Goal: Check status: Check status

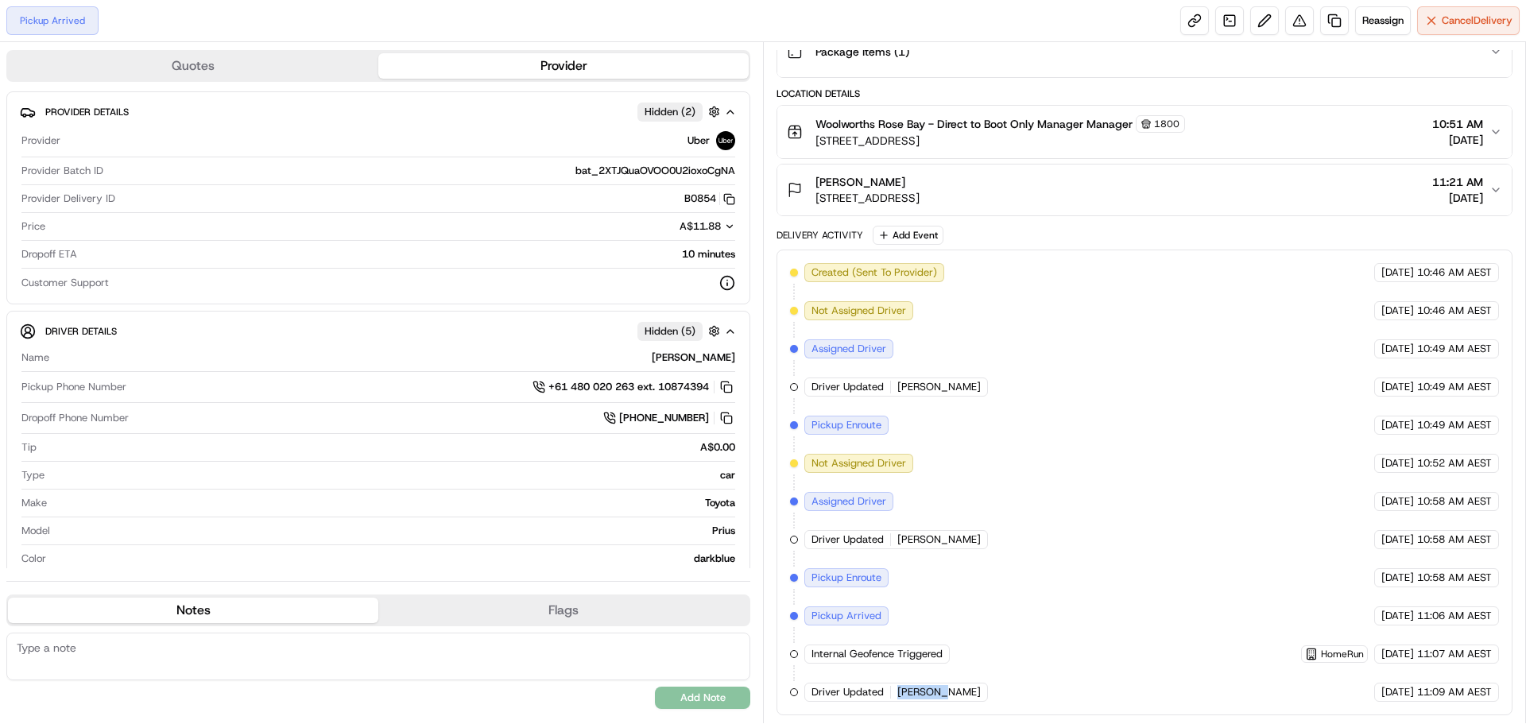
drag, startPoint x: 895, startPoint y: 696, endPoint x: 962, endPoint y: 709, distance: 68.1
click at [962, 709] on div "Created (Sent To Provider) Uber 19/09/2025 10:46 AM AEST Not Assigned Driver Ub…" at bounding box center [1145, 483] width 736 height 466
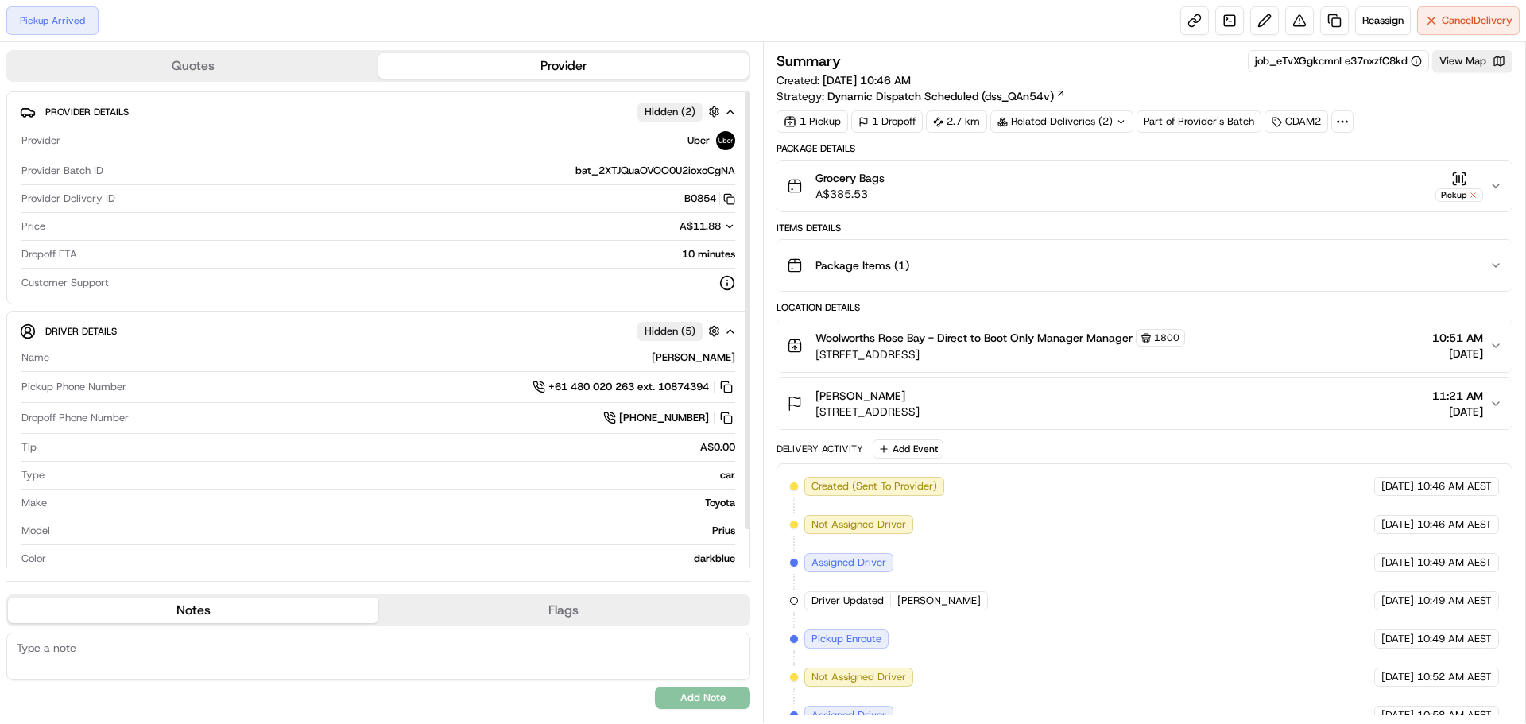
click at [204, 80] on div "Quotes Provider" at bounding box center [378, 66] width 744 height 32
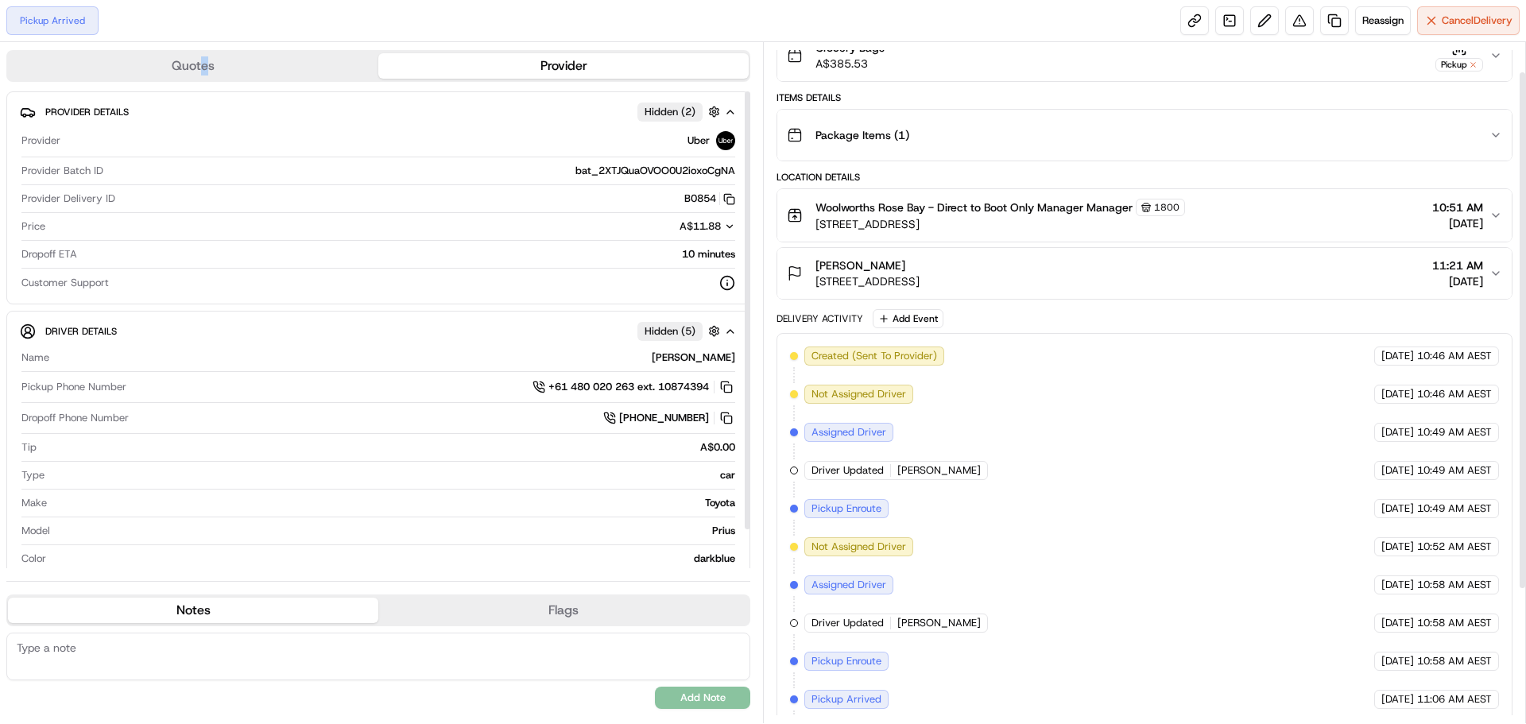
scroll to position [214, 0]
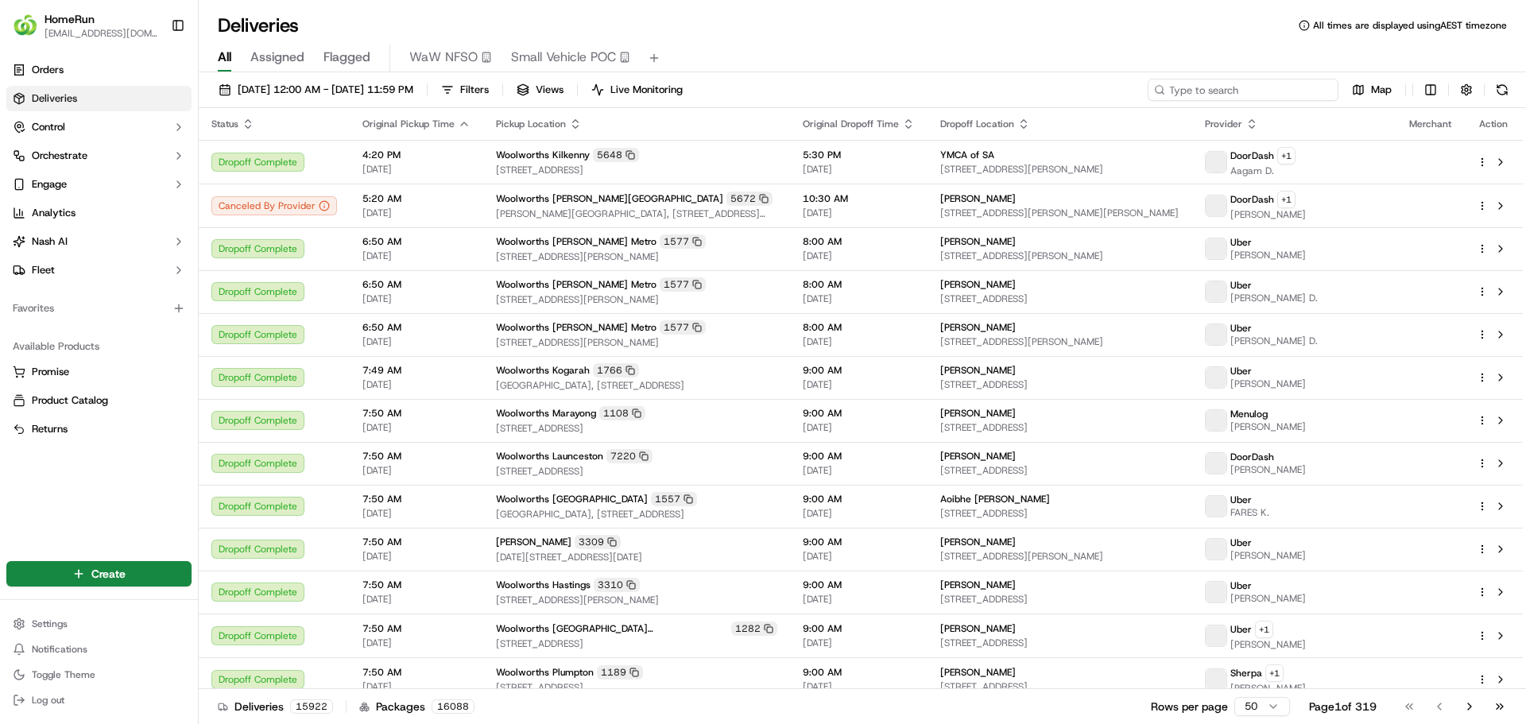
click at [1240, 95] on input at bounding box center [1243, 90] width 191 height 22
paste input "270071113"
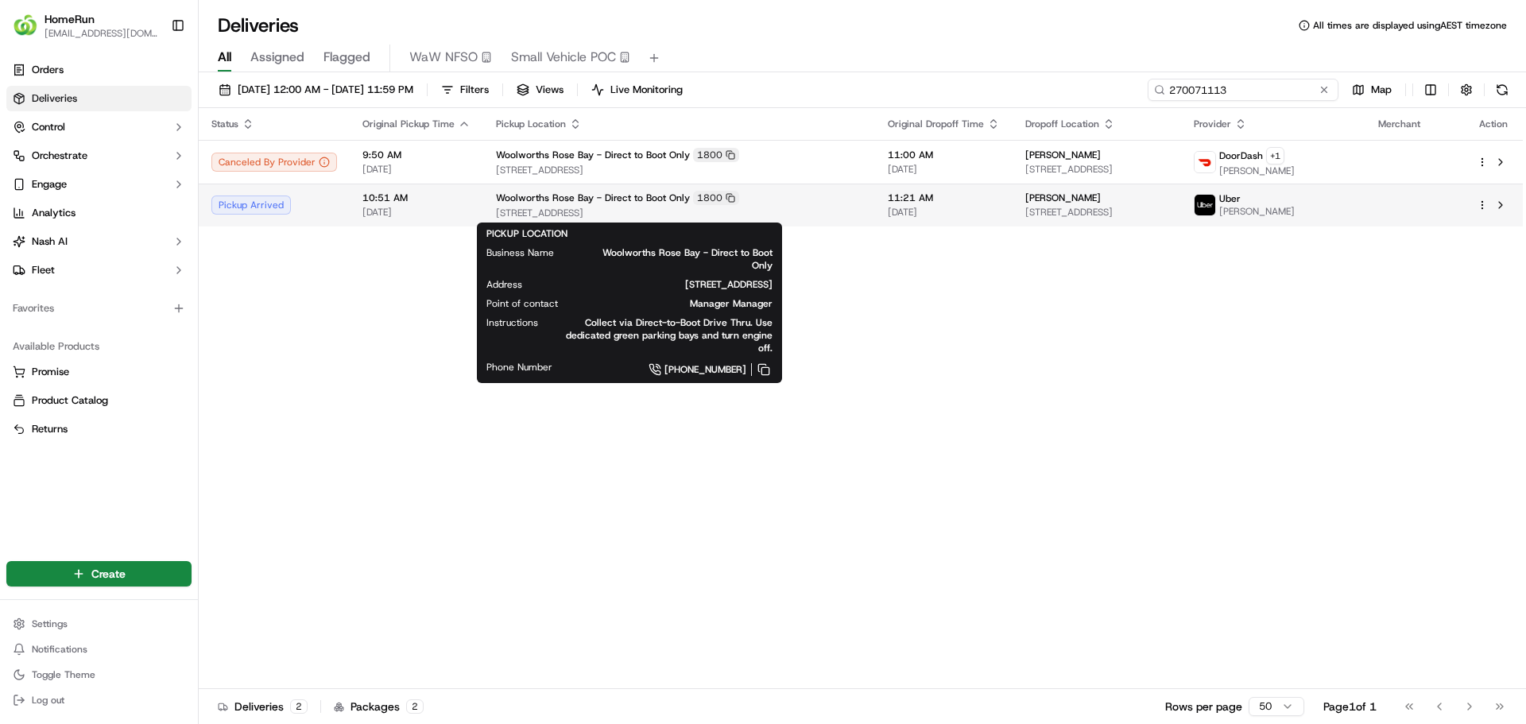
type input "270071113"
click at [596, 210] on span "[STREET_ADDRESS]" at bounding box center [679, 213] width 367 height 13
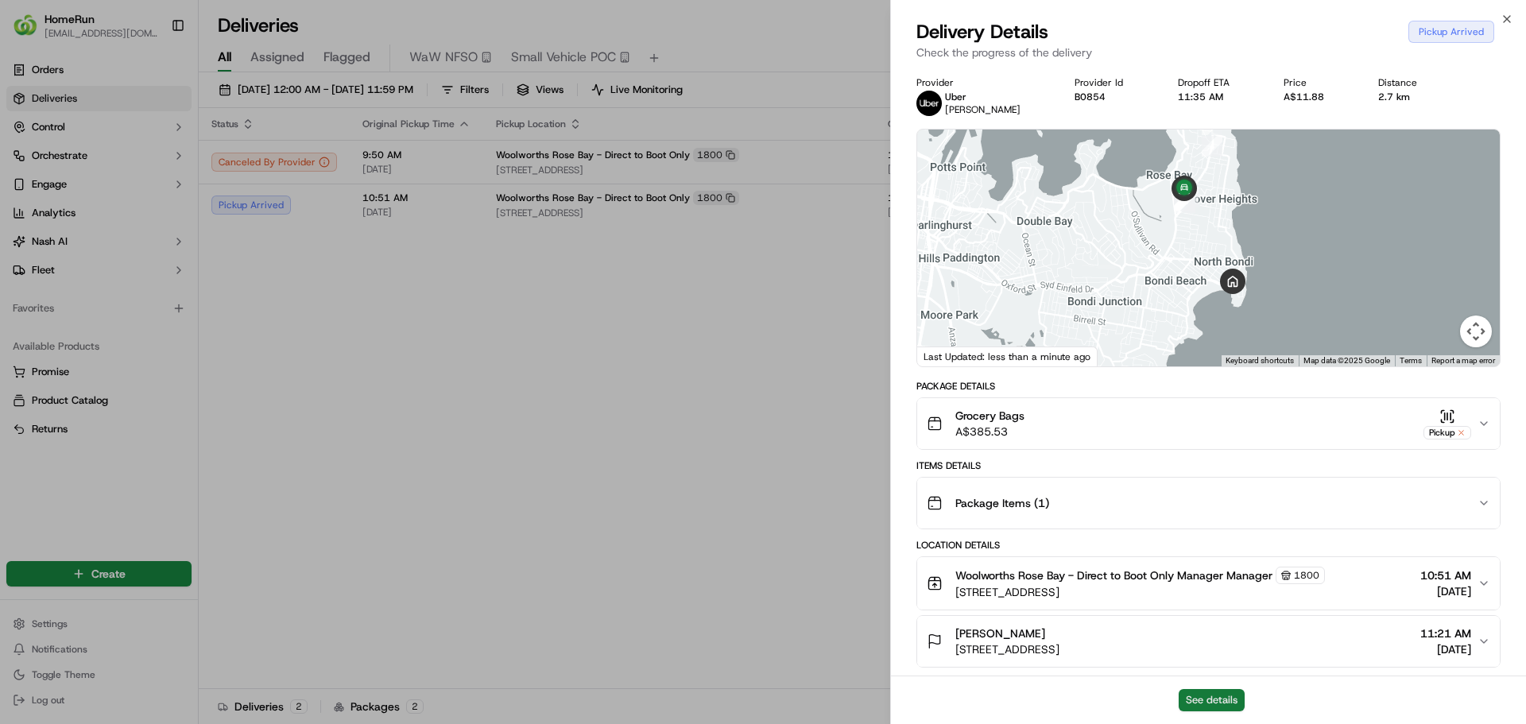
click at [1218, 700] on button "See details" at bounding box center [1212, 700] width 66 height 22
click at [1512, 15] on icon "button" at bounding box center [1507, 19] width 13 height 13
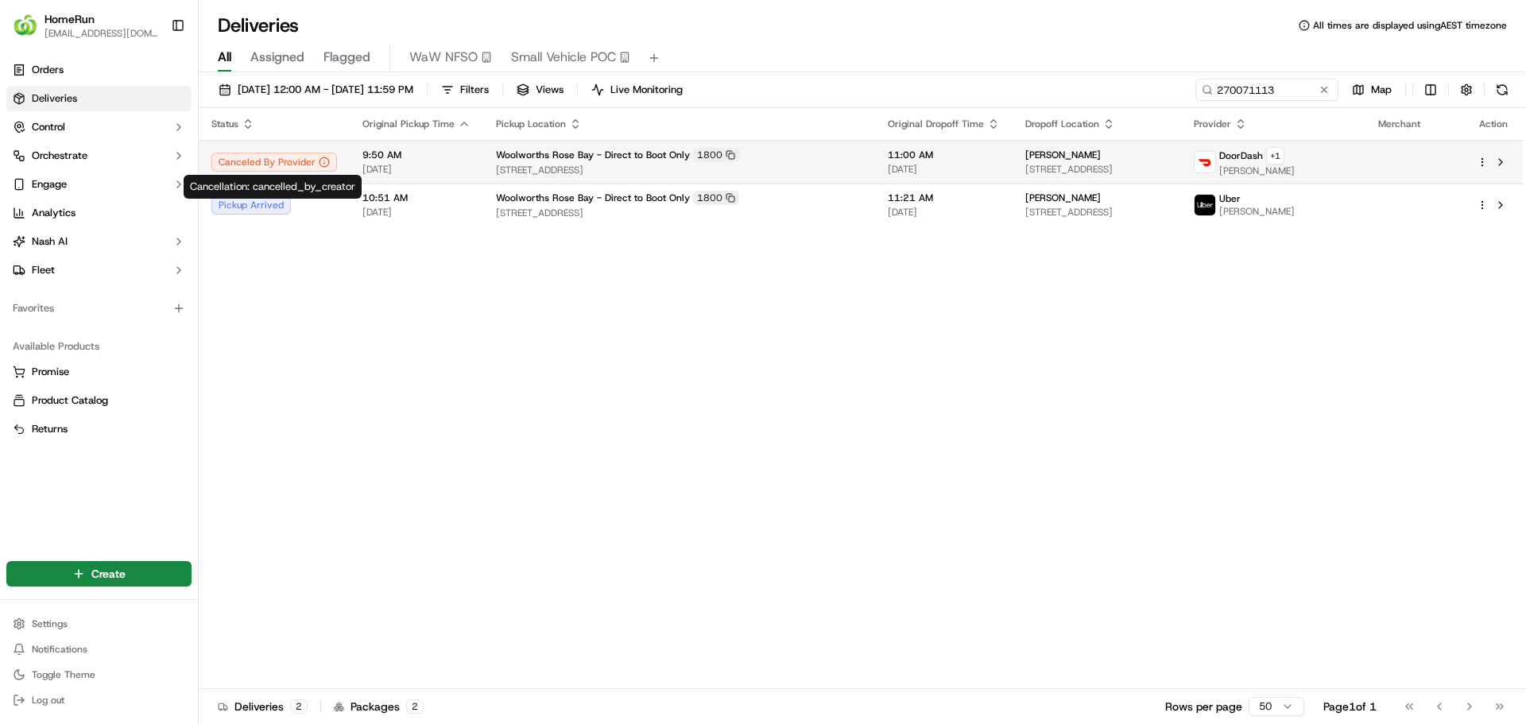
click at [298, 154] on div "Canceled By Provider" at bounding box center [274, 162] width 126 height 19
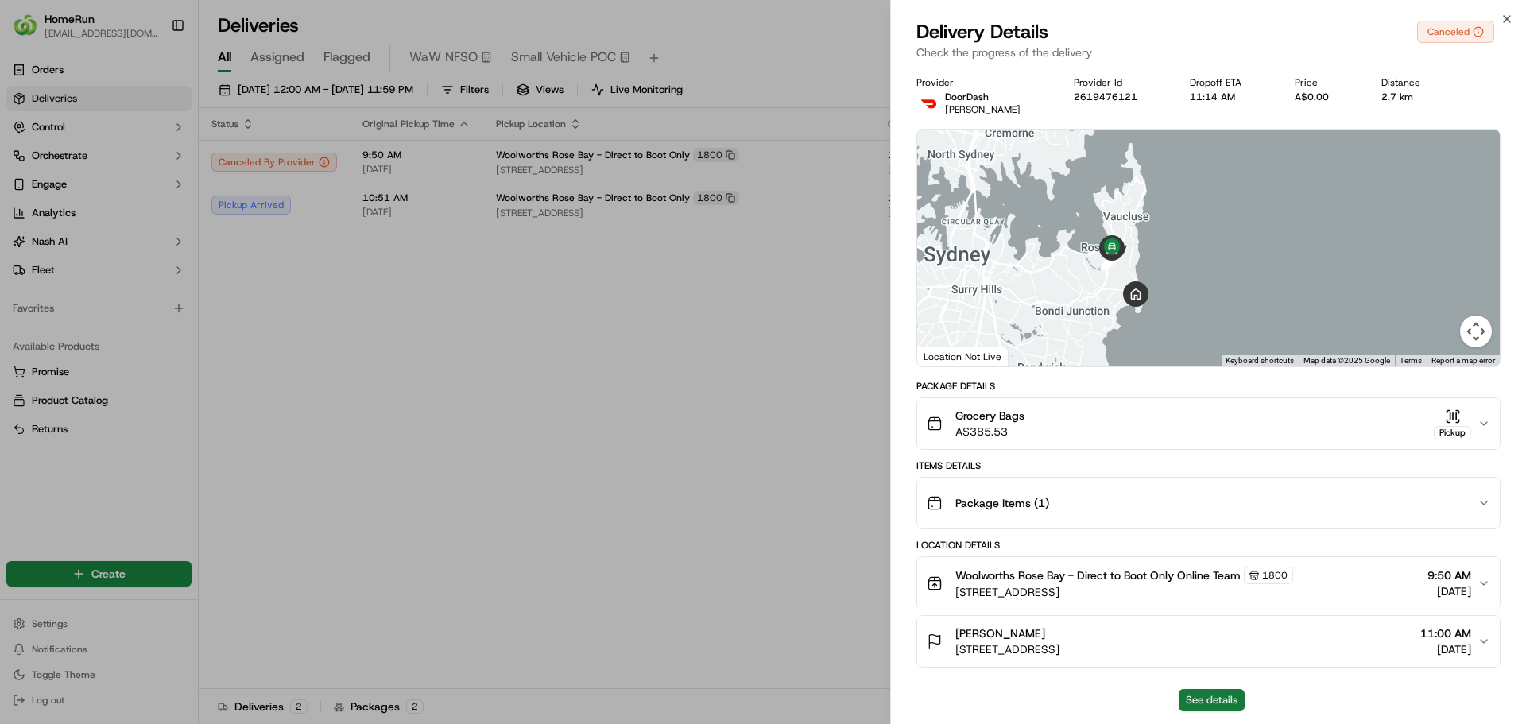
click at [1217, 695] on button "See details" at bounding box center [1212, 700] width 66 height 22
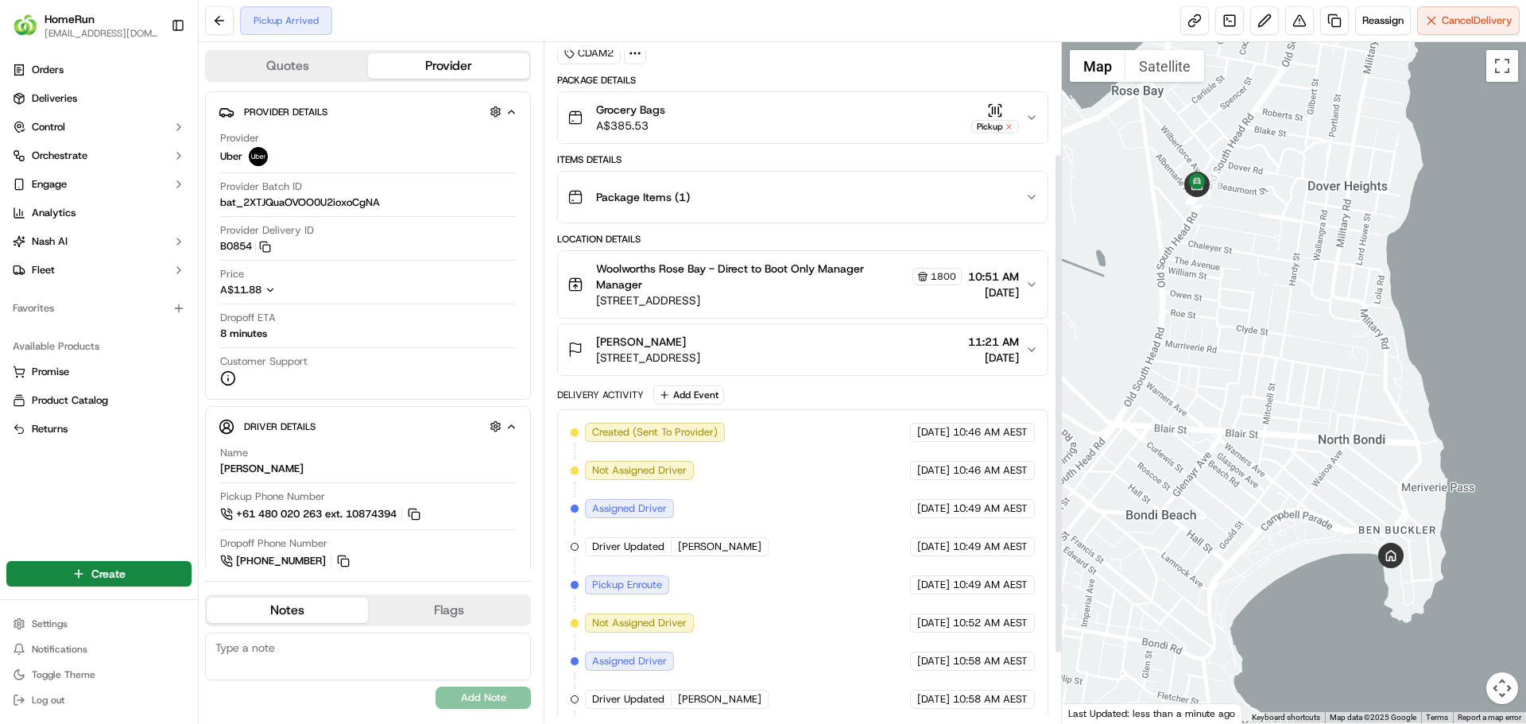
scroll to position [246, 0]
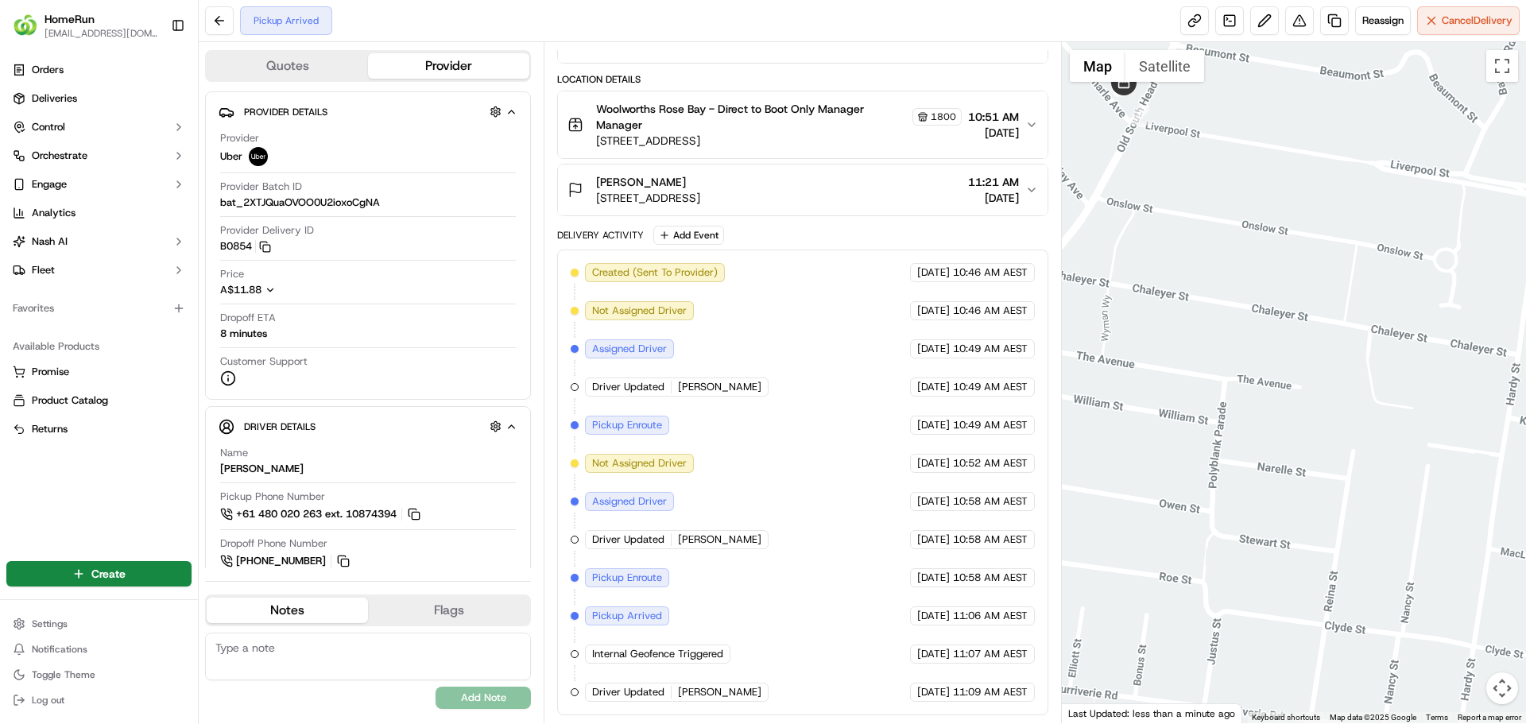
drag, startPoint x: 1230, startPoint y: 234, endPoint x: 1266, endPoint y: 314, distance: 88.2
click at [1266, 314] on div at bounding box center [1294, 382] width 465 height 681
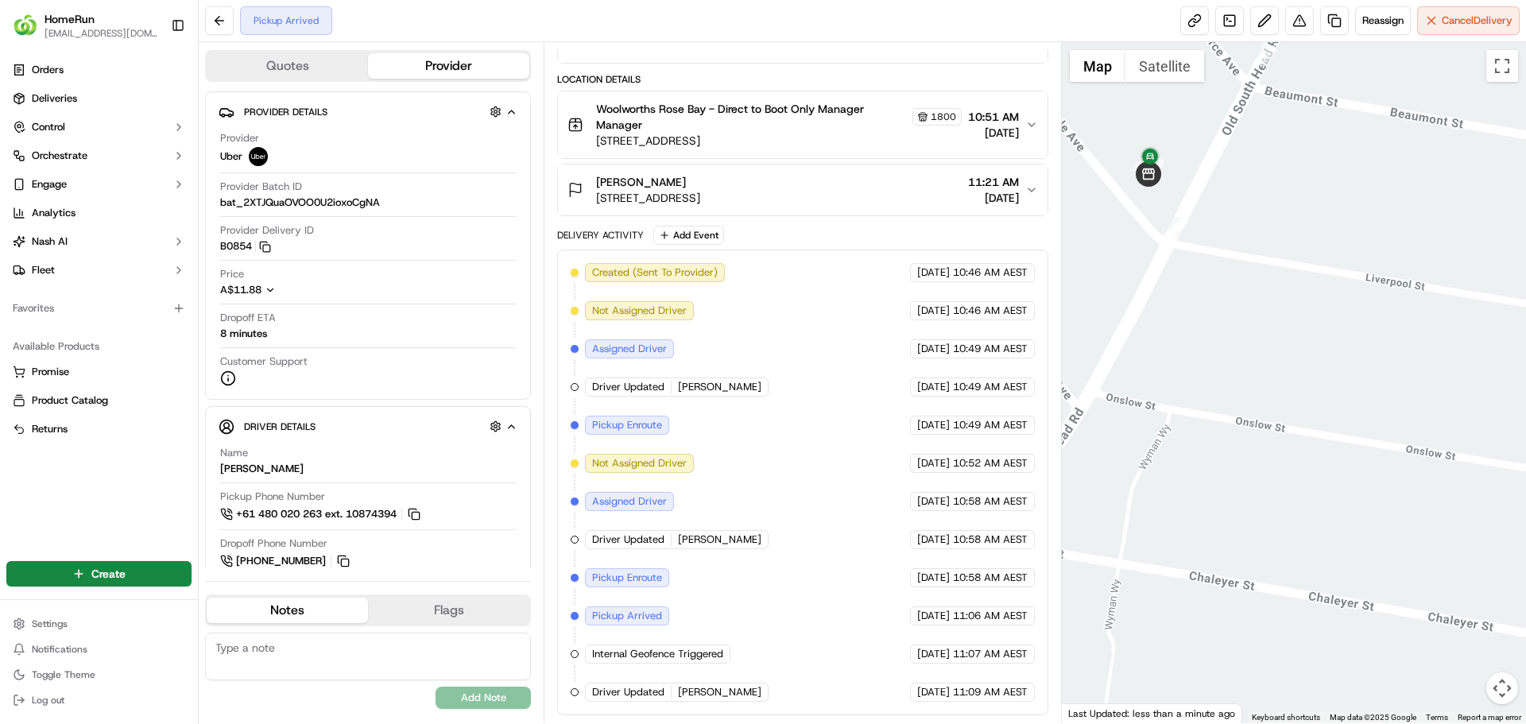
drag, startPoint x: 1243, startPoint y: 287, endPoint x: 1263, endPoint y: 316, distance: 34.4
click at [1263, 316] on div at bounding box center [1294, 382] width 465 height 681
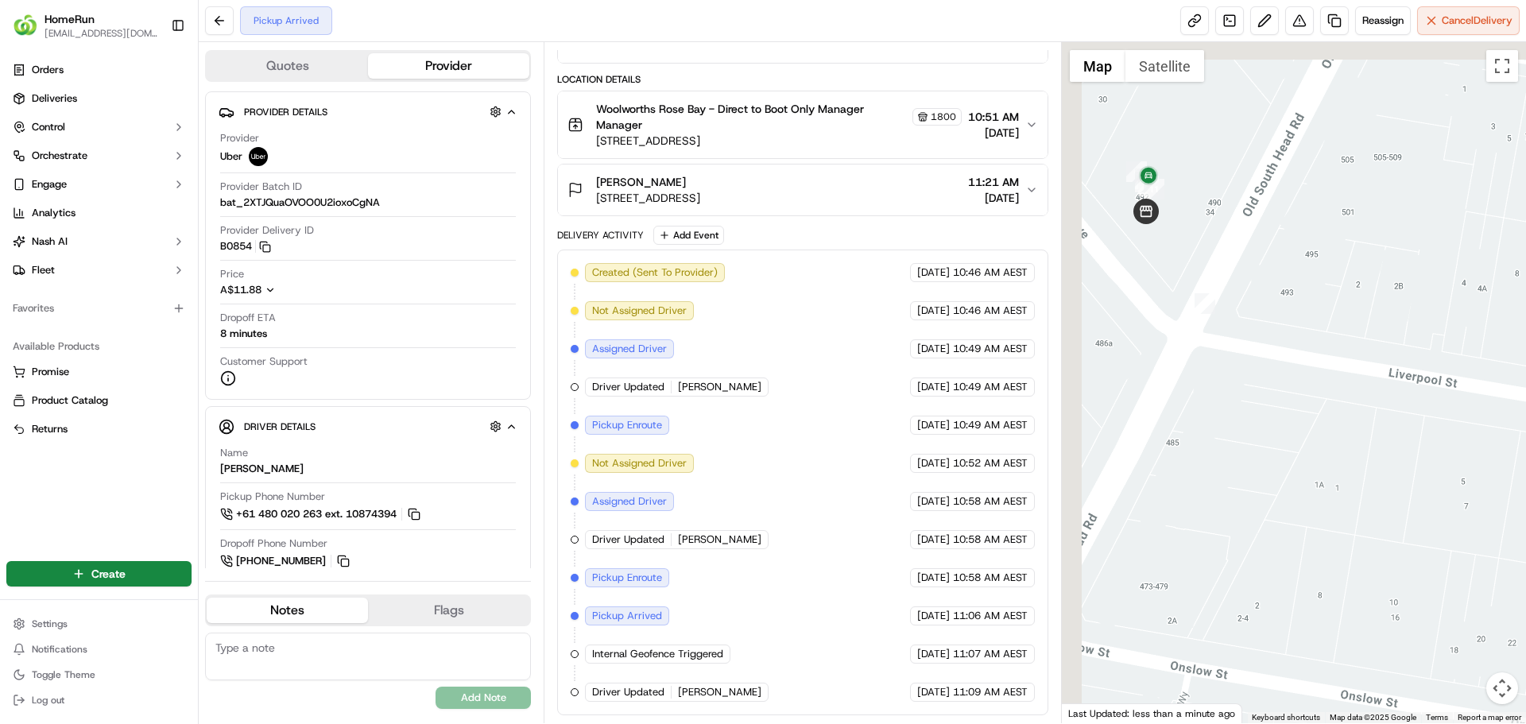
drag, startPoint x: 1213, startPoint y: 243, endPoint x: 1230, endPoint y: 261, distance: 24.2
click at [1230, 261] on div at bounding box center [1294, 382] width 465 height 681
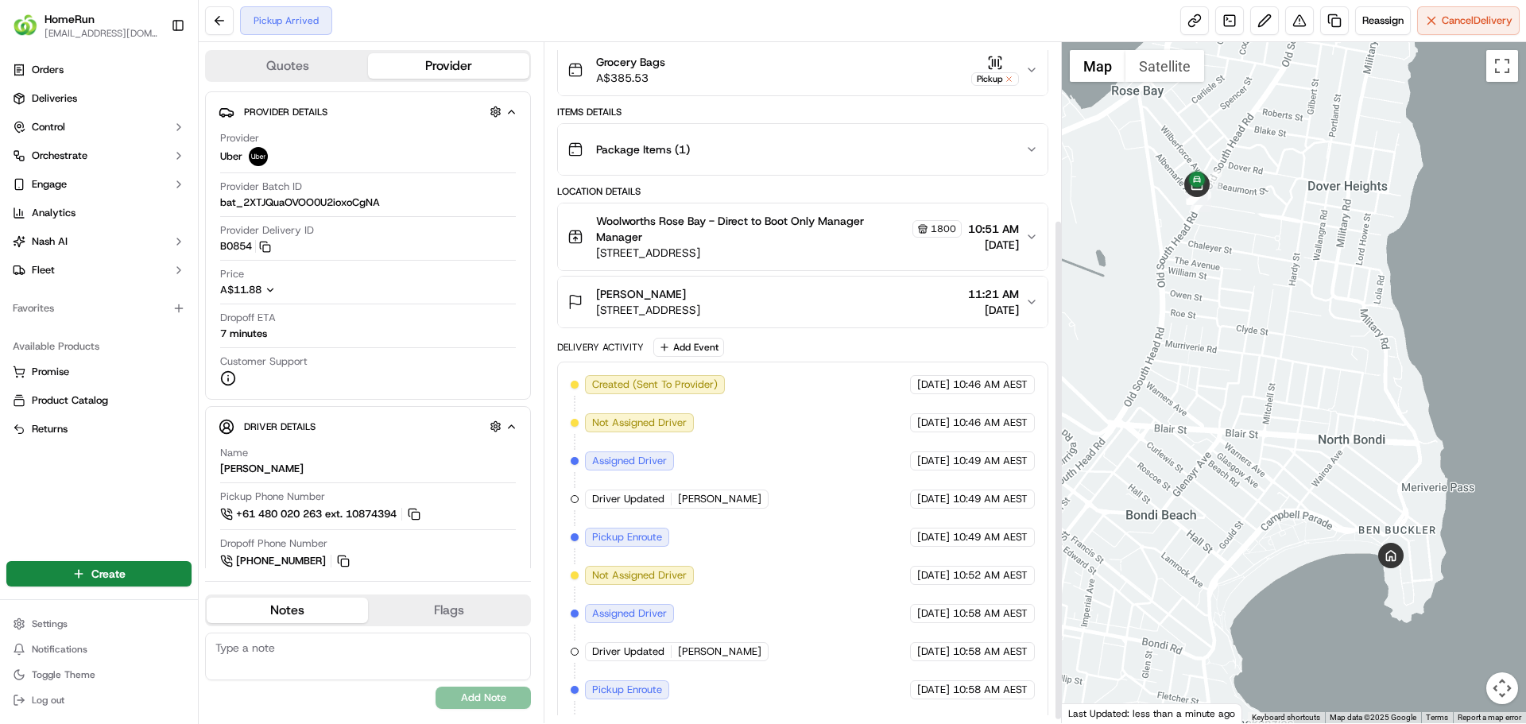
scroll to position [246, 0]
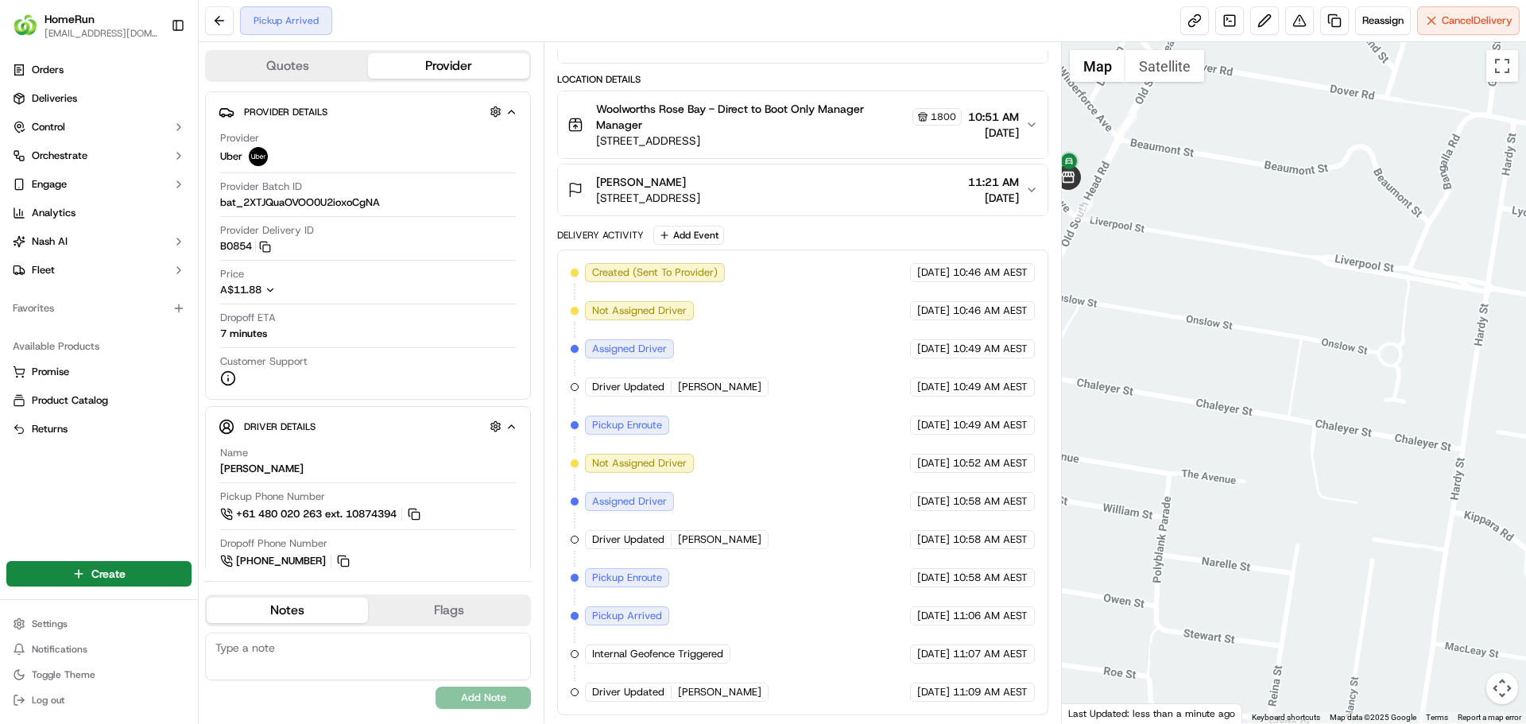
drag, startPoint x: 1203, startPoint y: 231, endPoint x: 1294, endPoint y: 272, distance: 99.6
click at [1294, 272] on div at bounding box center [1294, 382] width 465 height 681
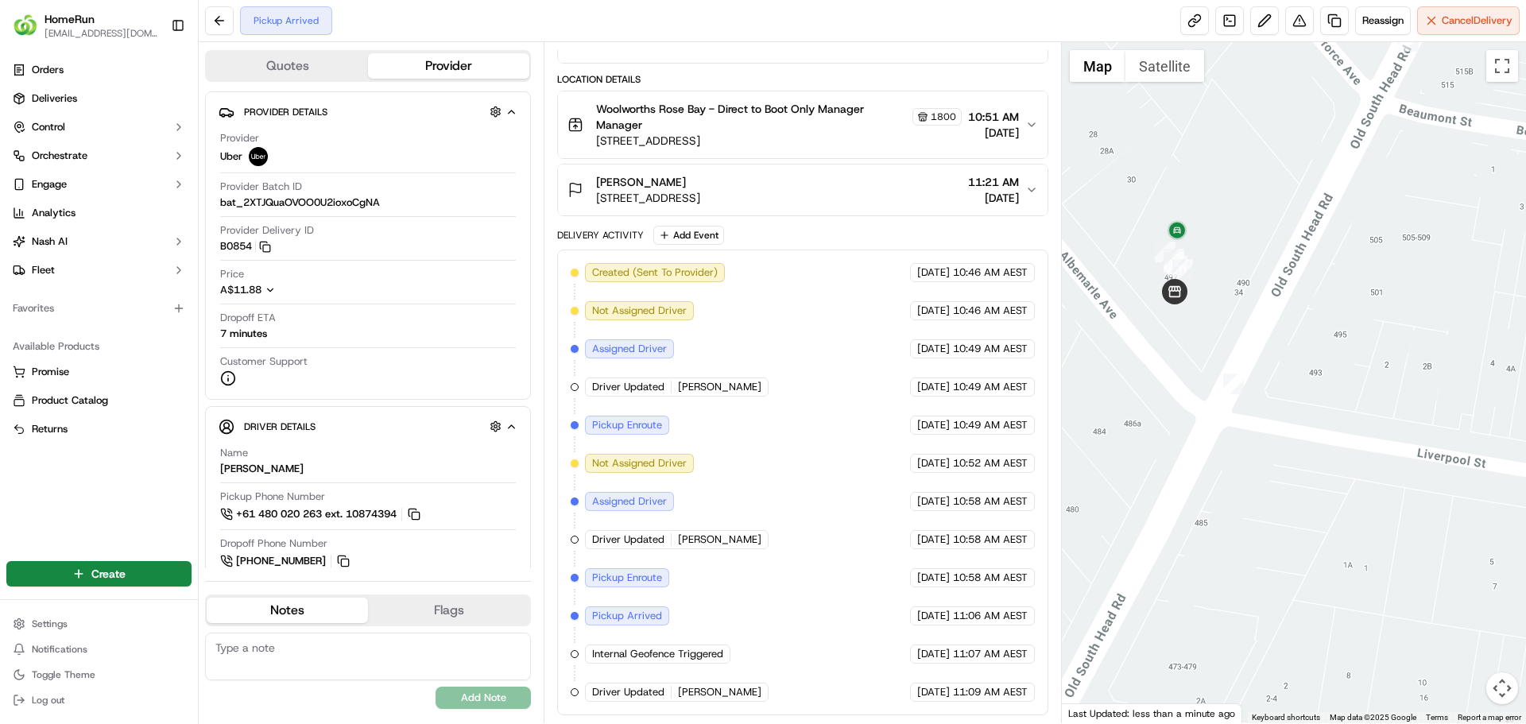
drag, startPoint x: 1191, startPoint y: 258, endPoint x: 1426, endPoint y: 351, distance: 252.6
click at [1426, 351] on div at bounding box center [1294, 382] width 465 height 681
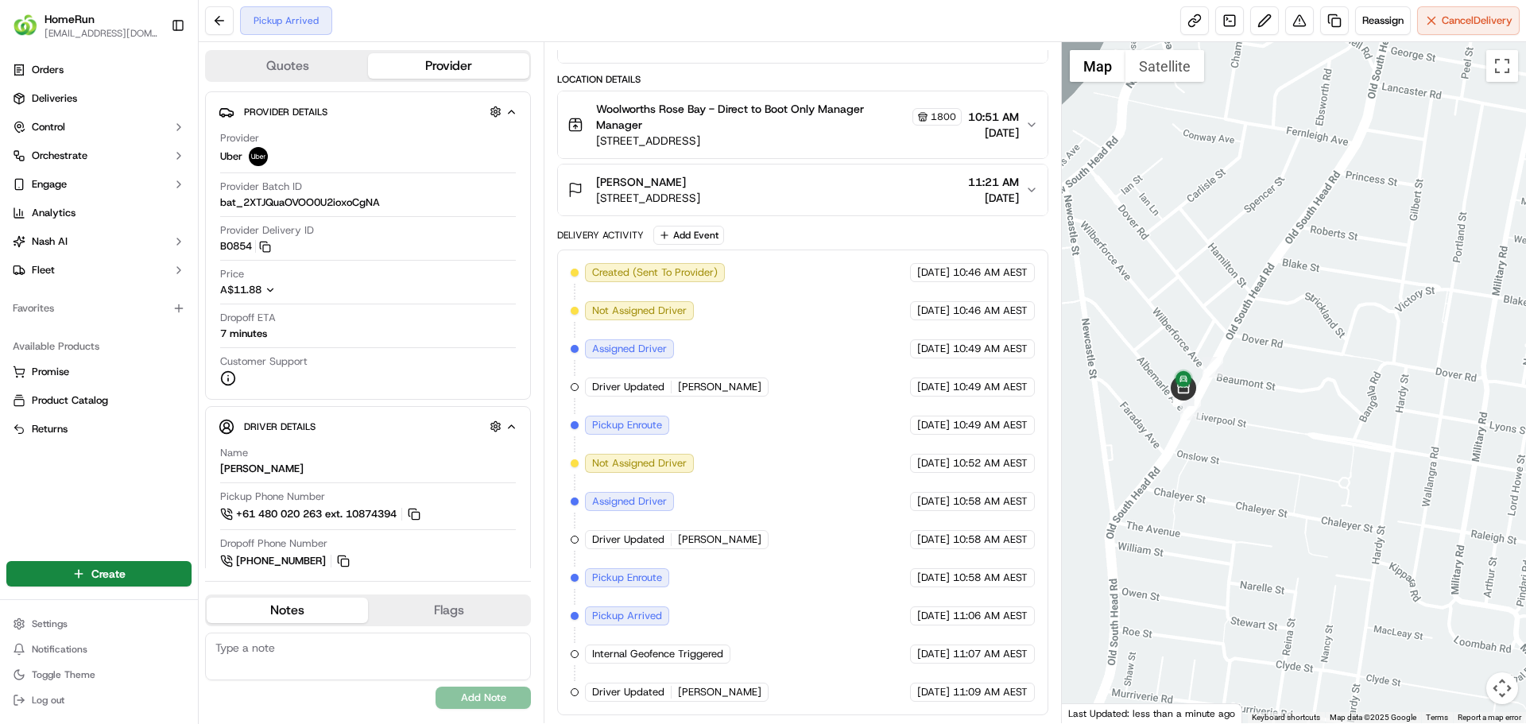
drag, startPoint x: 1371, startPoint y: 357, endPoint x: 1319, endPoint y: 422, distance: 83.2
click at [1305, 430] on div at bounding box center [1294, 382] width 465 height 681
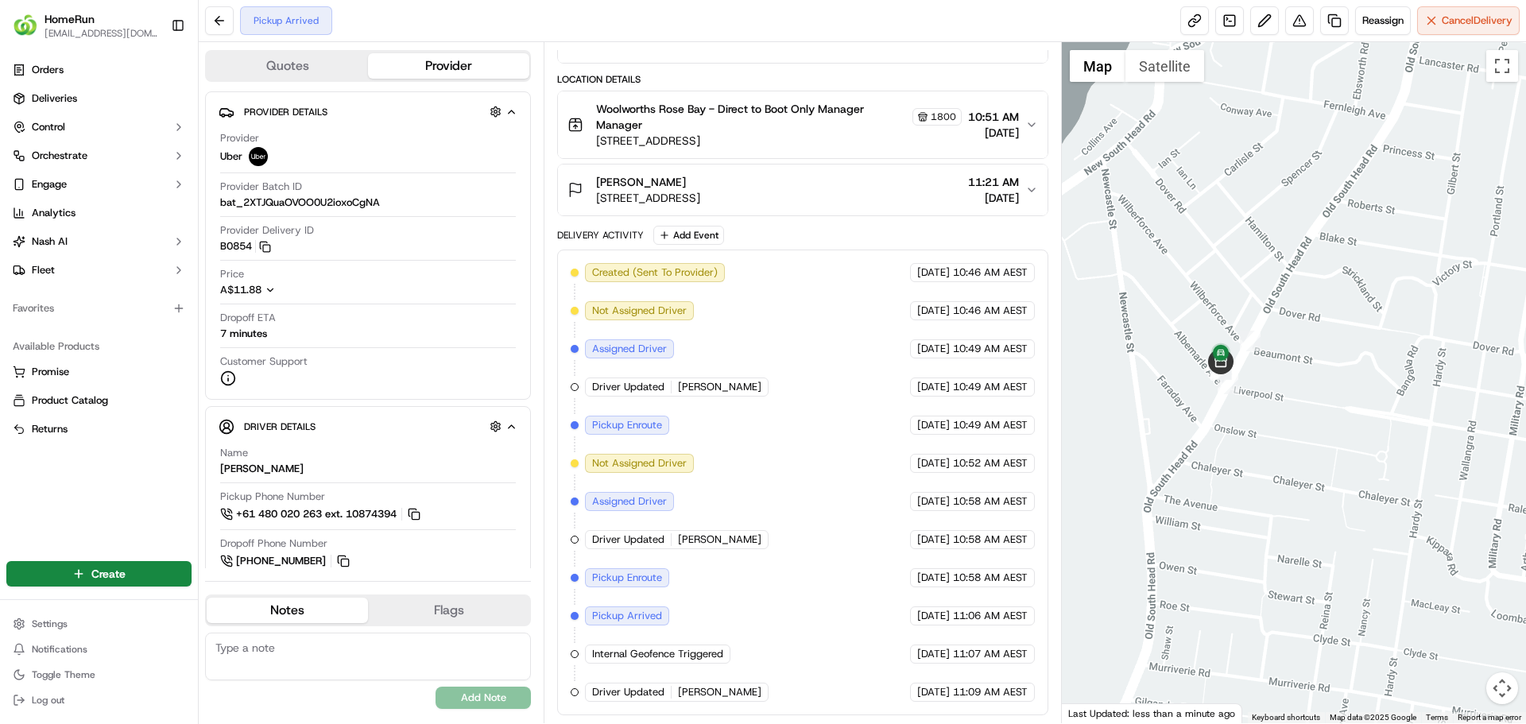
click at [1324, 418] on div at bounding box center [1294, 382] width 465 height 681
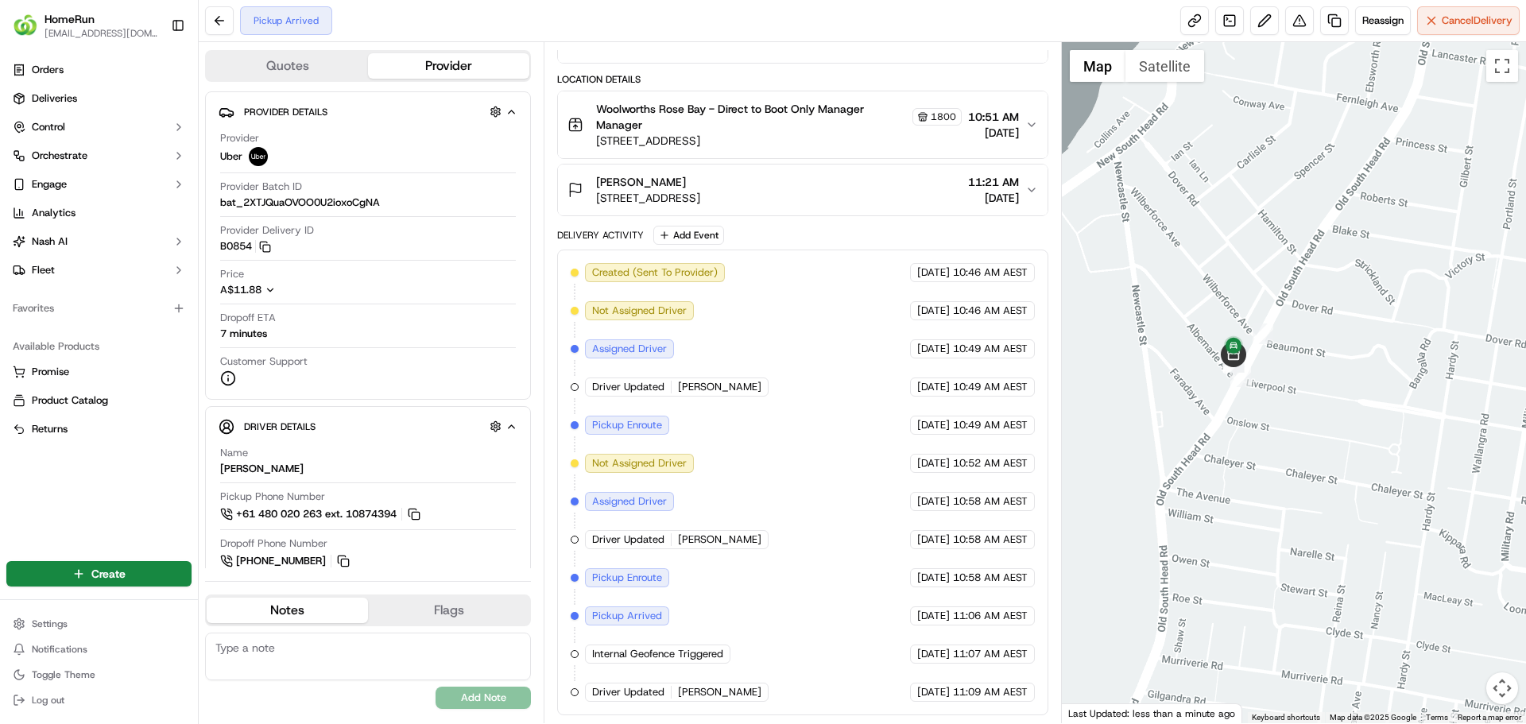
drag, startPoint x: 1332, startPoint y: 413, endPoint x: 1341, endPoint y: 409, distance: 10.7
click at [1341, 409] on div at bounding box center [1294, 382] width 465 height 681
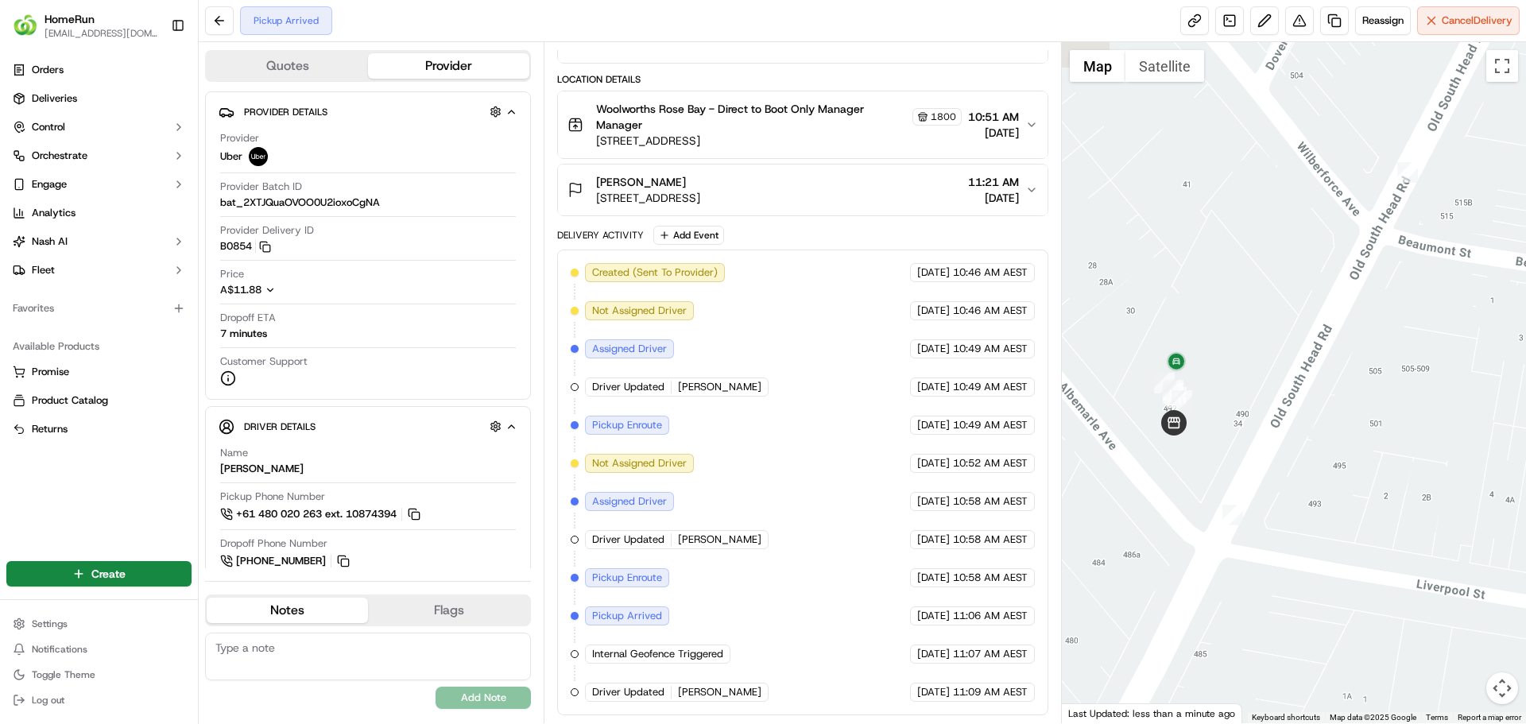
drag, startPoint x: 1243, startPoint y: 370, endPoint x: 1313, endPoint y: 344, distance: 74.4
click at [1305, 345] on div at bounding box center [1294, 382] width 465 height 681
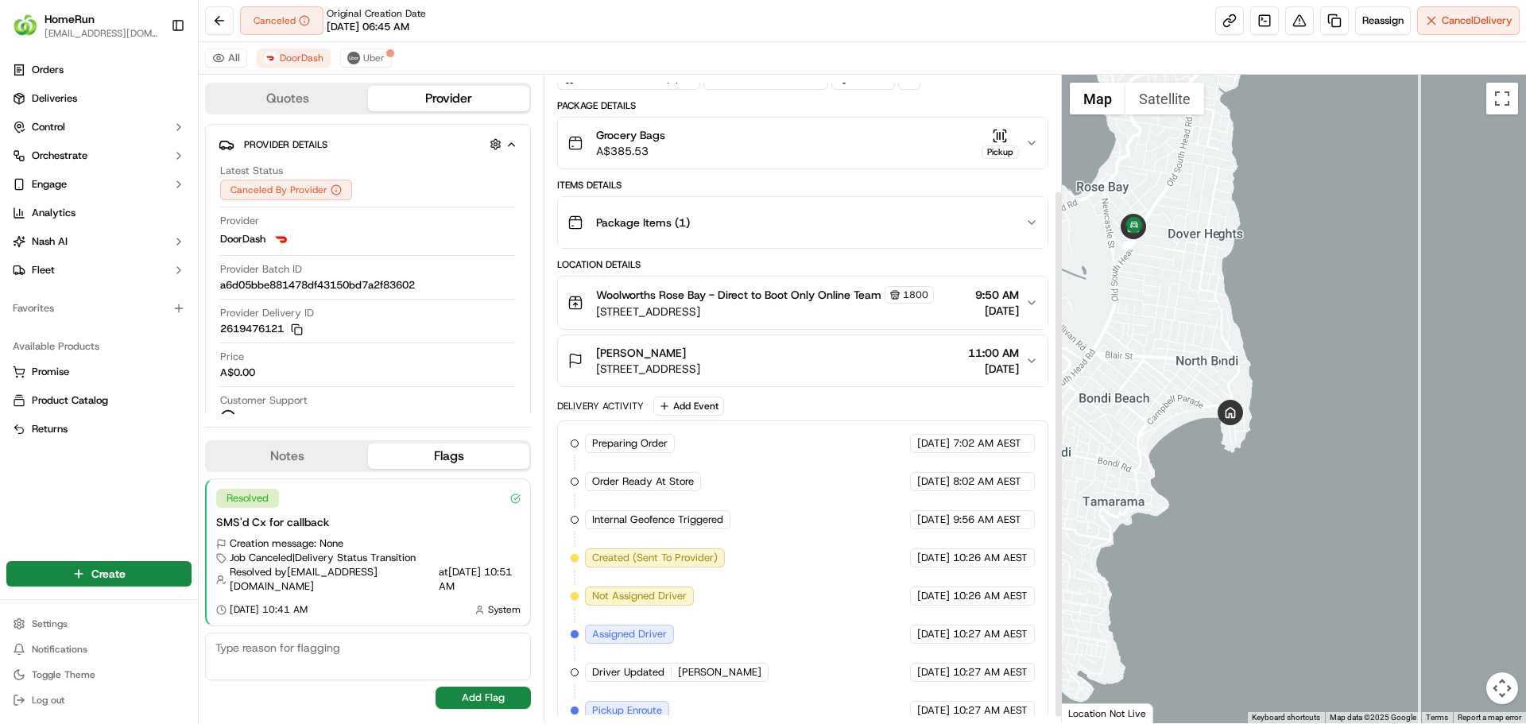
scroll to position [149, 0]
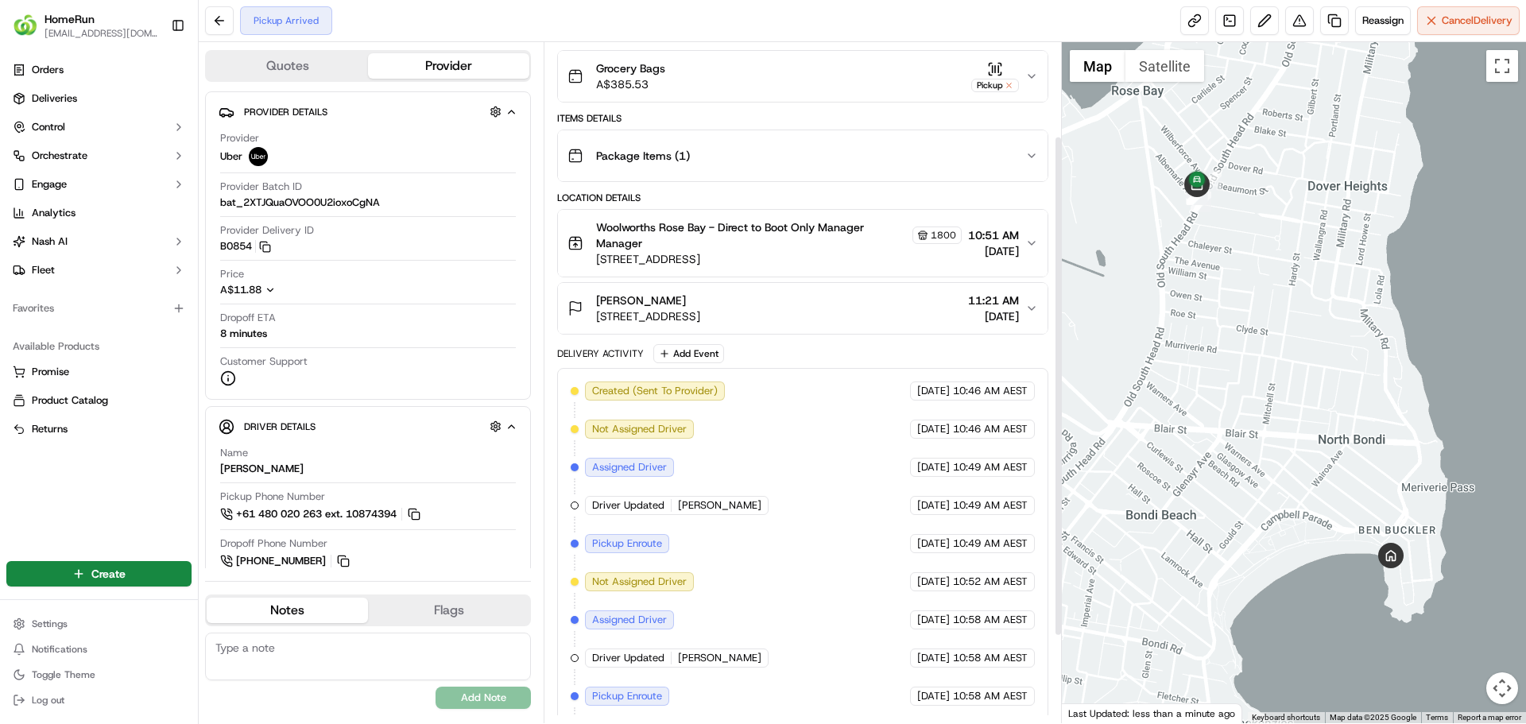
scroll to position [246, 0]
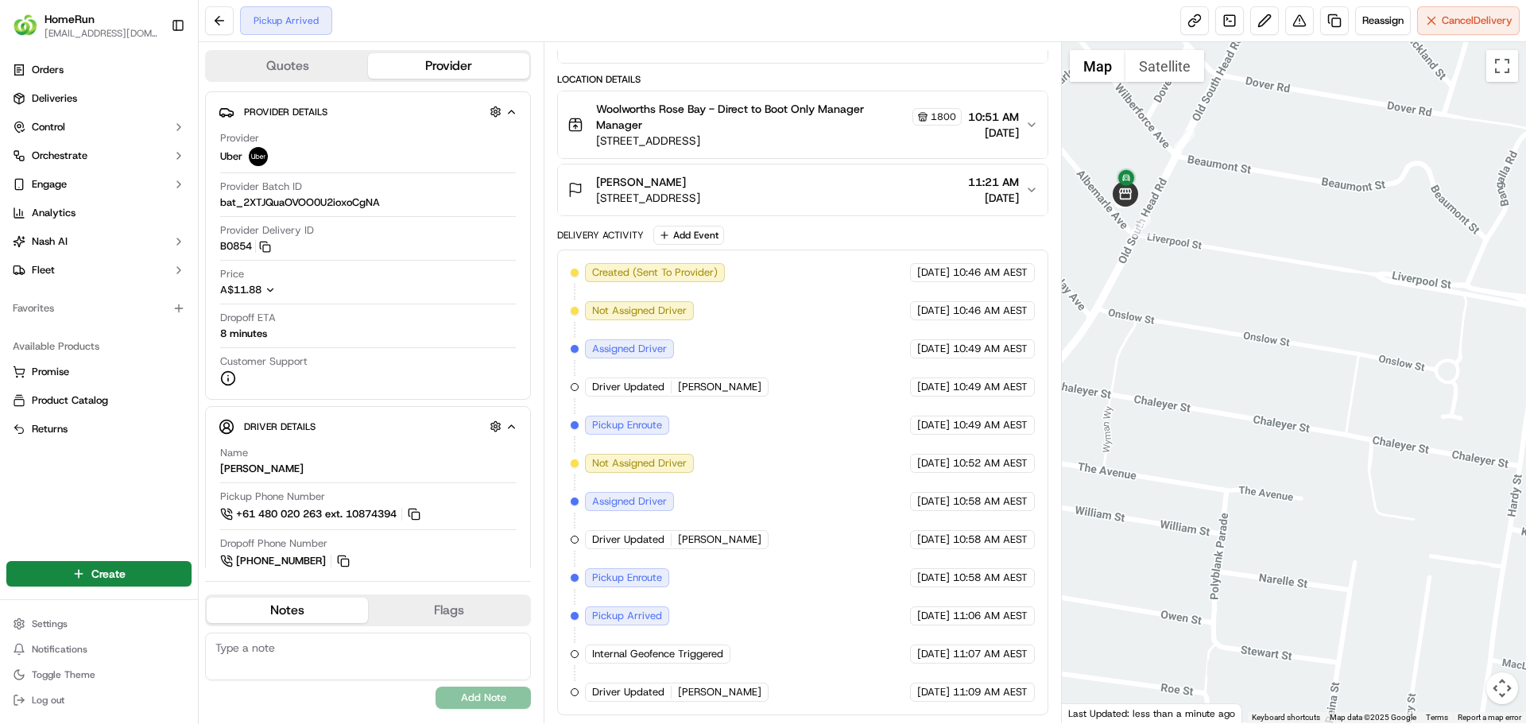
drag, startPoint x: 1291, startPoint y: 225, endPoint x: 1281, endPoint y: 223, distance: 10.6
click at [1303, 224] on div at bounding box center [1294, 382] width 465 height 681
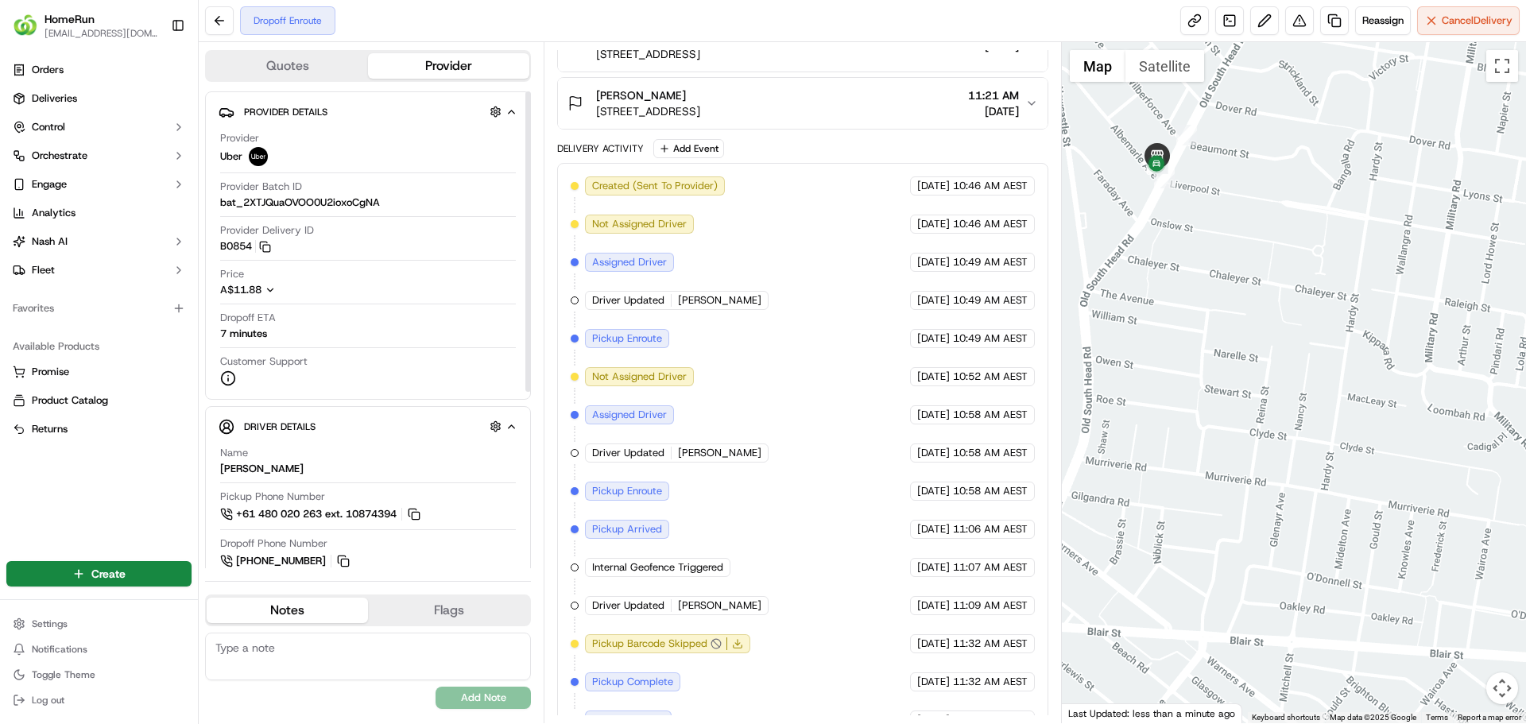
scroll to position [360, 0]
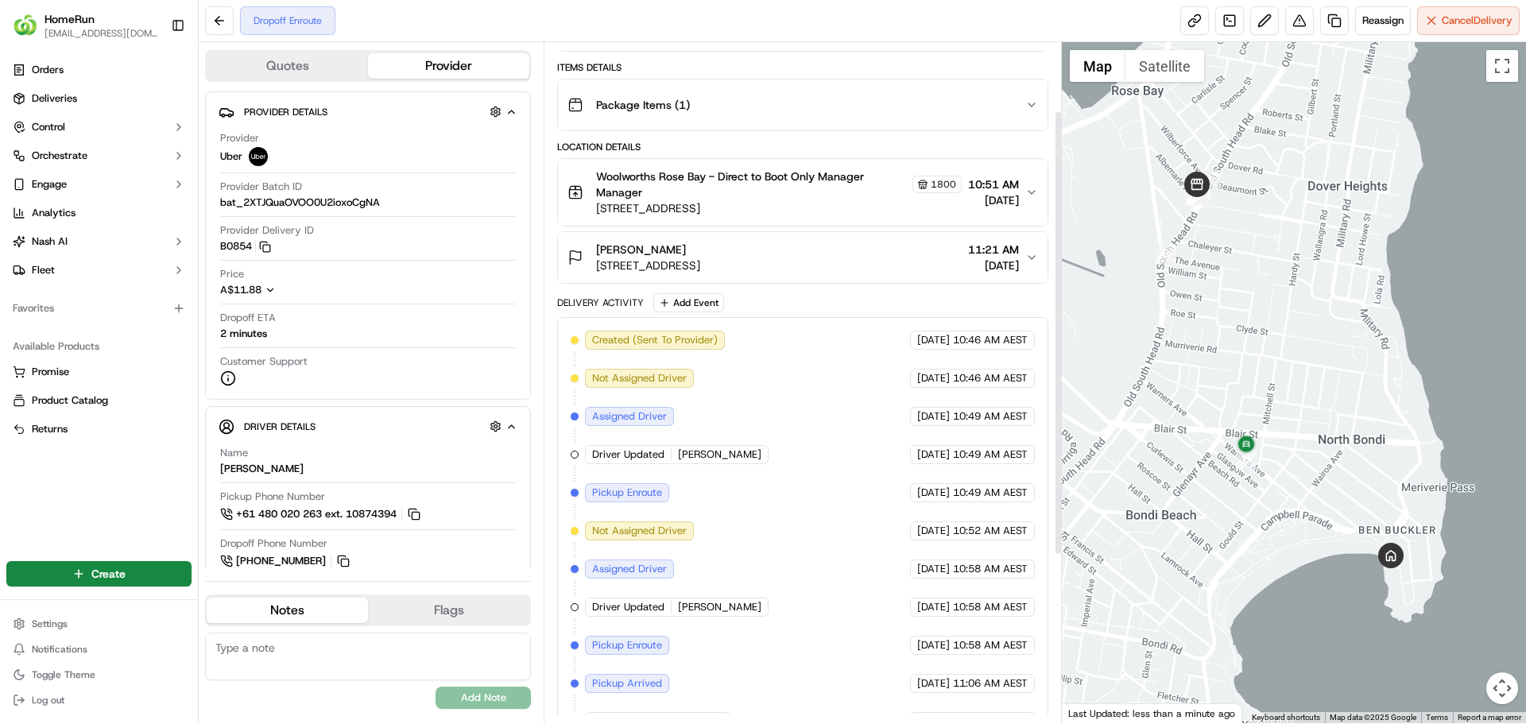
scroll to position [360, 0]
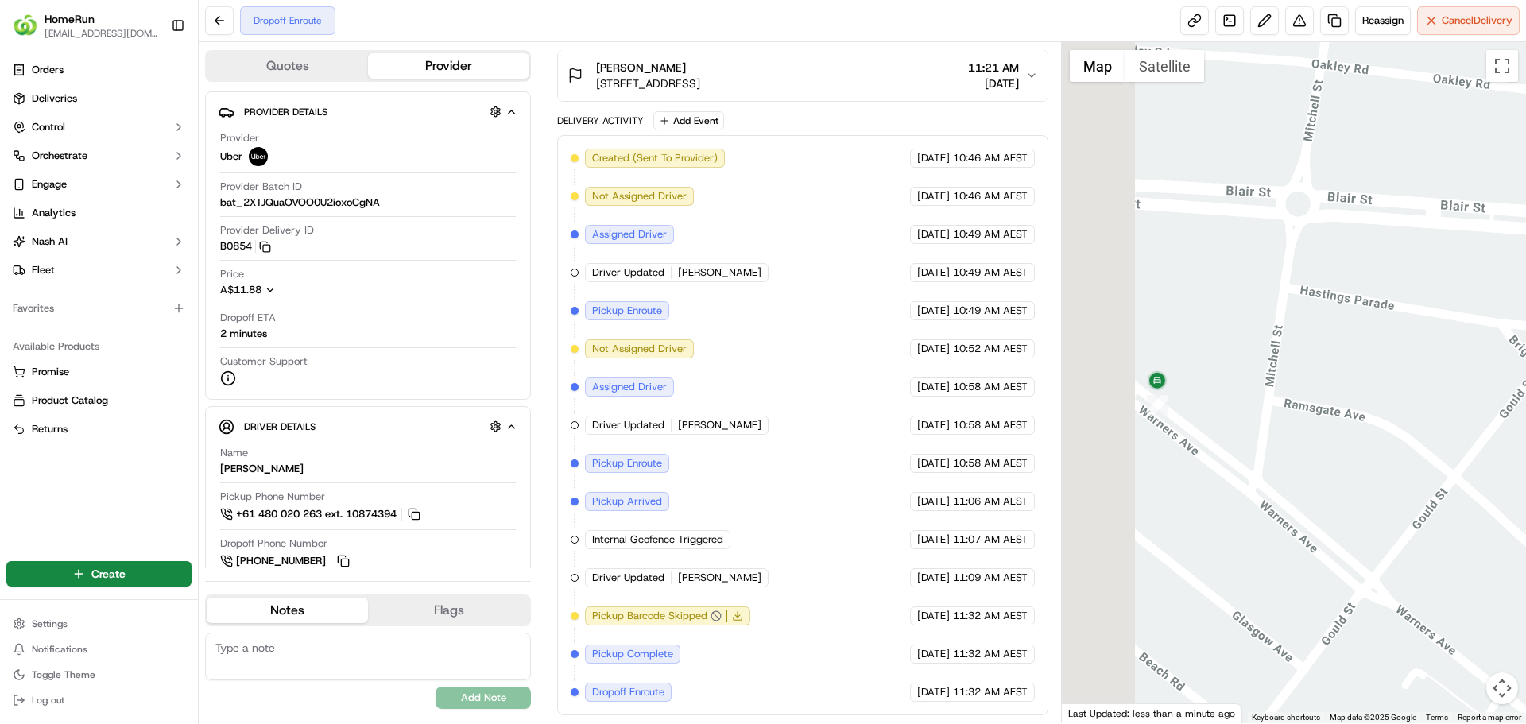
click at [1458, 418] on div at bounding box center [1294, 382] width 465 height 681
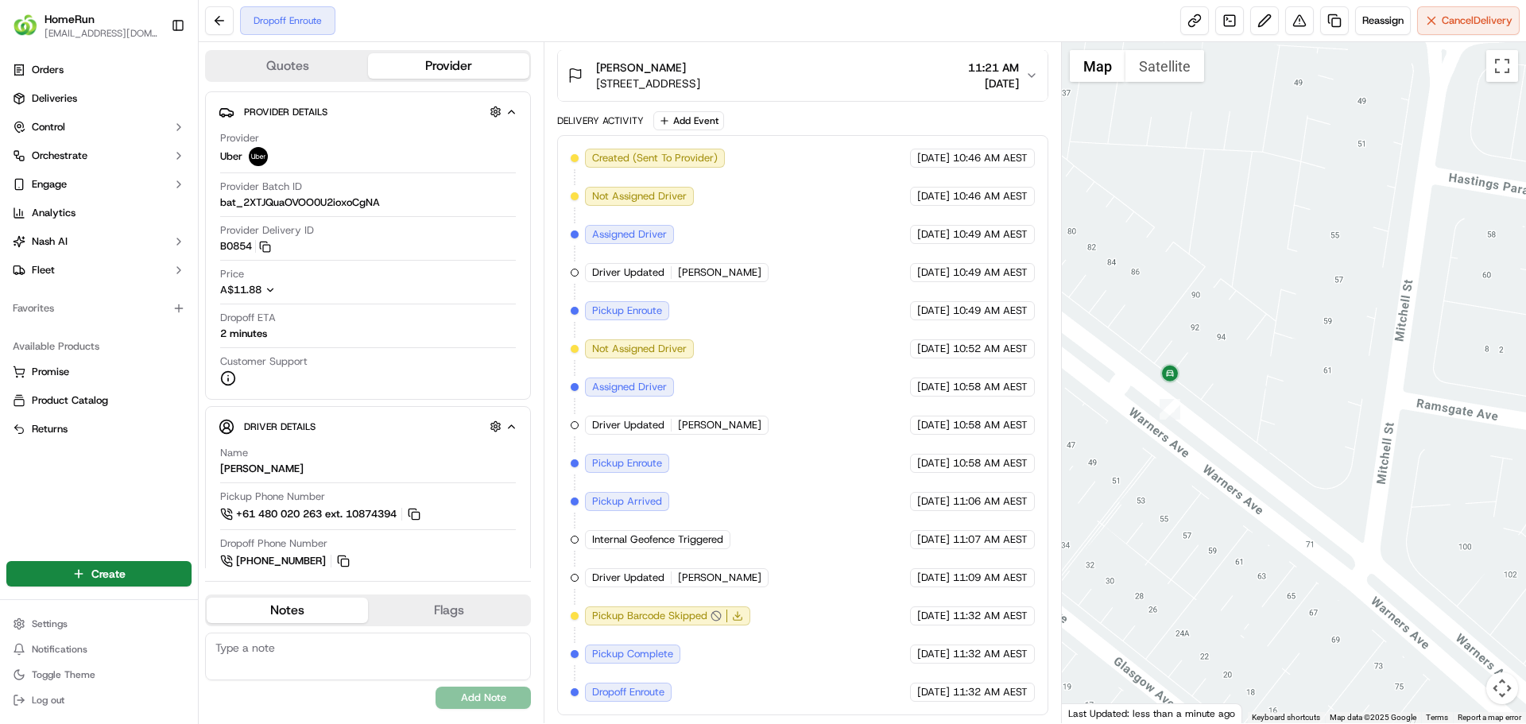
drag, startPoint x: 1228, startPoint y: 363, endPoint x: 1263, endPoint y: 340, distance: 41.5
click at [1263, 340] on div at bounding box center [1294, 382] width 465 height 681
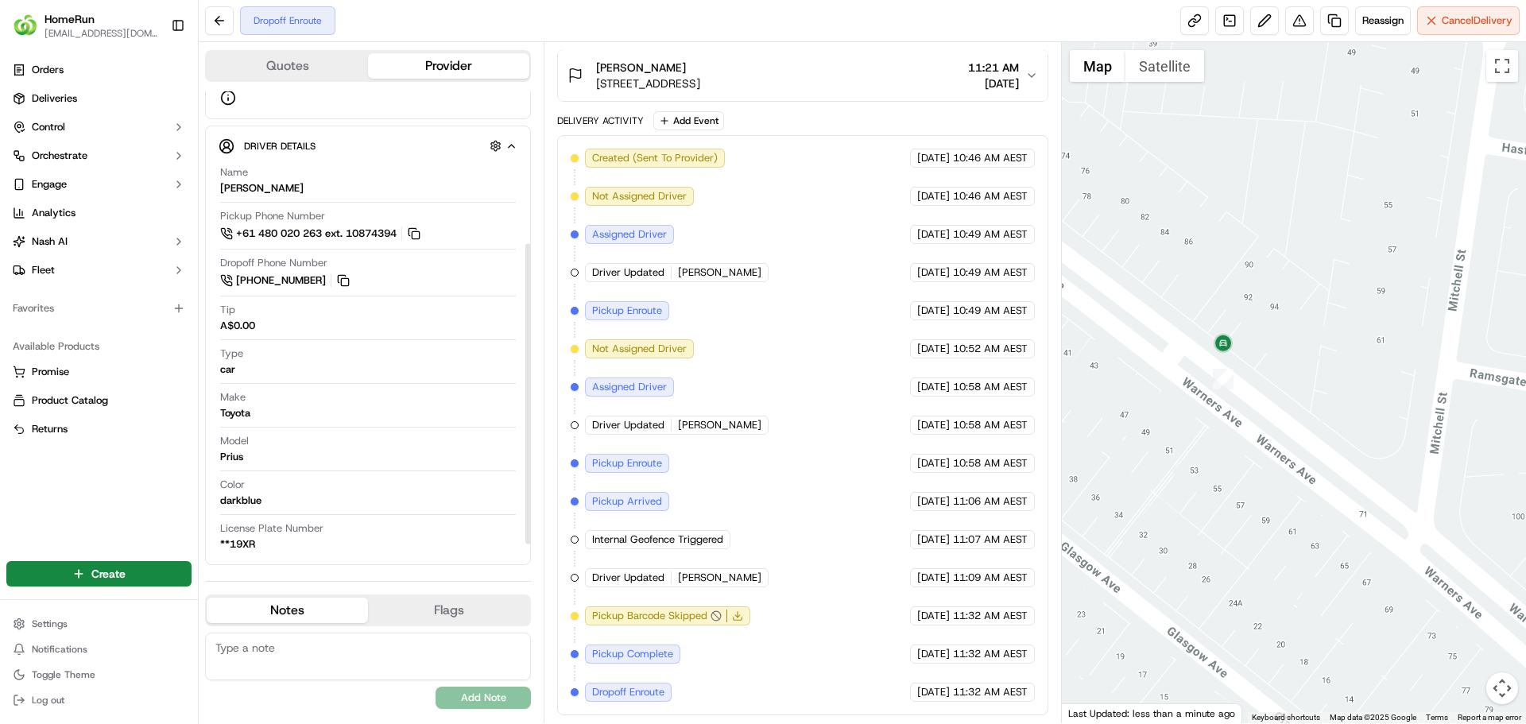
scroll to position [0, 0]
